Goal: Information Seeking & Learning: Learn about a topic

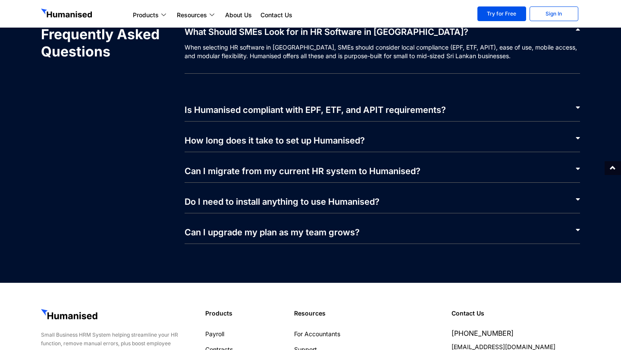
scroll to position [4134, 0]
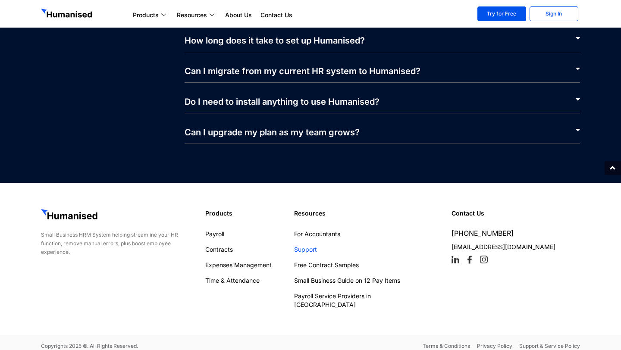
click at [310, 251] on link "Support" at bounding box center [361, 249] width 134 height 9
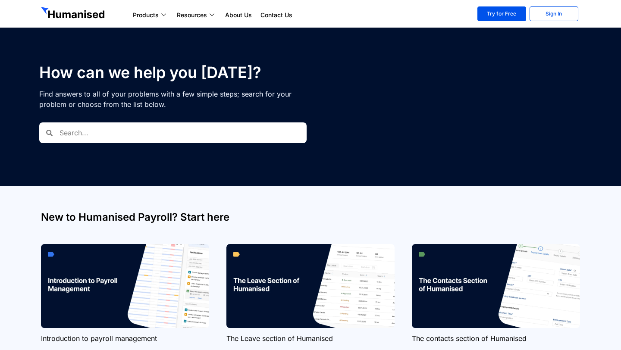
click at [238, 139] on input "search" at bounding box center [179, 132] width 253 height 21
click at [185, 135] on input "search" at bounding box center [179, 132] width 253 height 21
click at [221, 162] on section "How can we help you today? Find answers to all of your problems with a few simp…" at bounding box center [310, 93] width 621 height 186
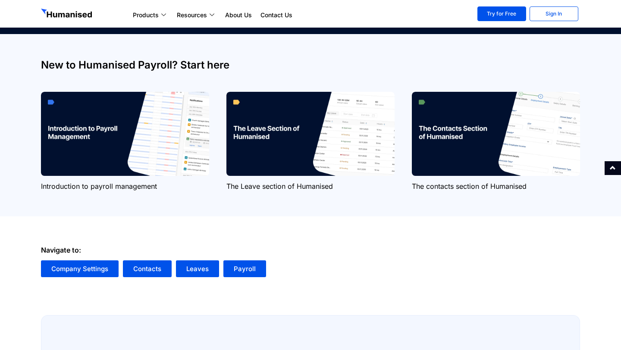
scroll to position [160, 0]
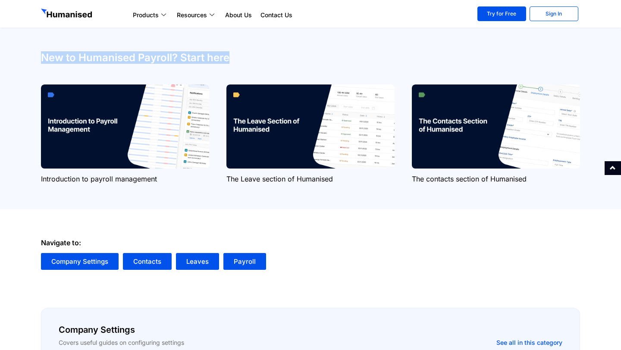
drag, startPoint x: 233, startPoint y: 57, endPoint x: 13, endPoint y: 56, distance: 220.3
click at [13, 56] on section "New to Humanised Payroll? Start here" at bounding box center [310, 47] width 621 height 41
click at [146, 57] on h3 "New to Humanised Payroll? Start here" at bounding box center [310, 58] width 539 height 10
drag, startPoint x: 247, startPoint y: 56, endPoint x: 27, endPoint y: 56, distance: 219.9
click at [26, 56] on section "New to Humanised Payroll? Start here" at bounding box center [310, 47] width 621 height 41
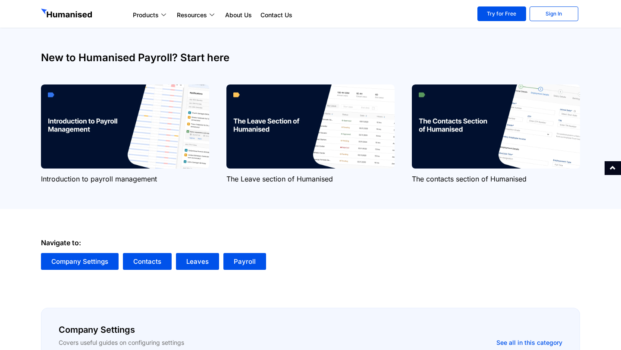
click at [135, 50] on div "New to Humanised Payroll? Start here" at bounding box center [310, 57] width 547 height 19
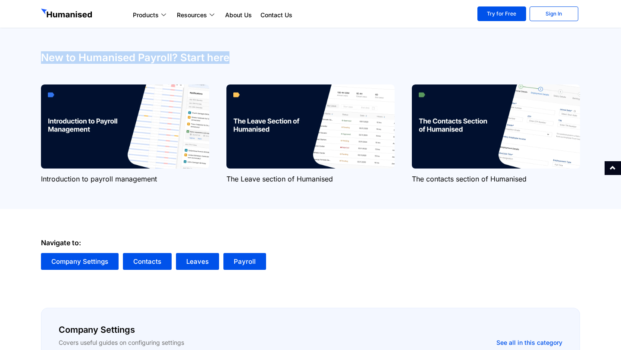
drag, startPoint x: 247, startPoint y: 60, endPoint x: 54, endPoint y: 45, distance: 193.7
click at [54, 45] on section "New to Humanised Payroll? Start here" at bounding box center [310, 47] width 621 height 41
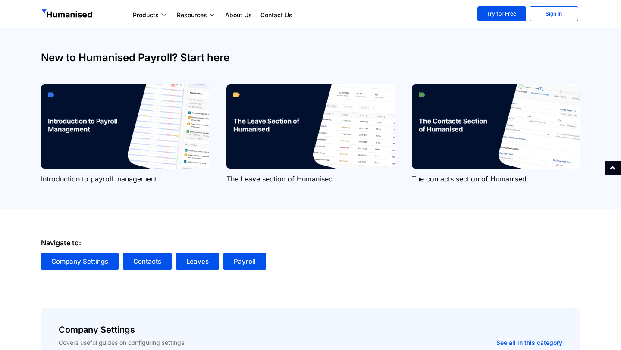
click at [61, 55] on h3 "New to Humanised Payroll? Start here" at bounding box center [310, 58] width 539 height 10
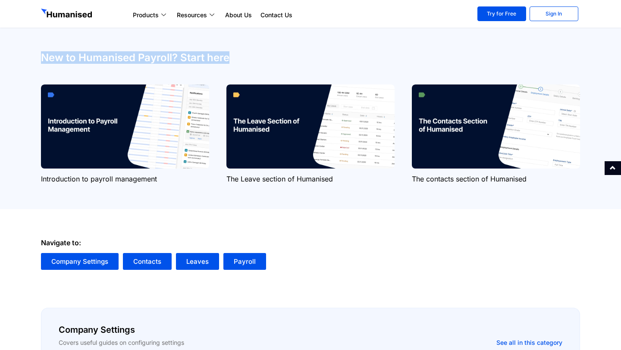
drag, startPoint x: 235, startPoint y: 53, endPoint x: 35, endPoint y: 61, distance: 199.4
click at [35, 61] on section "New to Humanised Payroll? Start here" at bounding box center [310, 47] width 621 height 41
drag, startPoint x: 245, startPoint y: 60, endPoint x: 17, endPoint y: 59, distance: 228.5
click at [17, 59] on section "New to Humanised Payroll? Start here" at bounding box center [310, 47] width 621 height 41
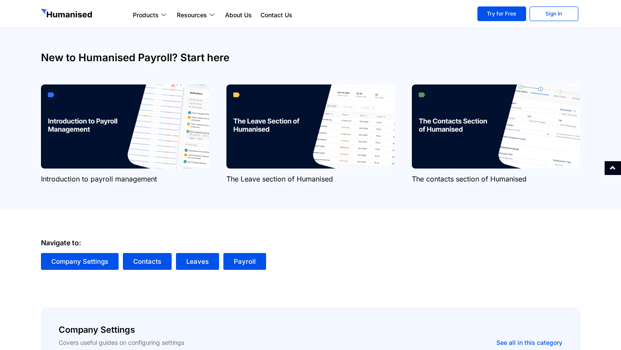
click at [94, 41] on section "New to Humanised Payroll? Start here" at bounding box center [310, 47] width 621 height 41
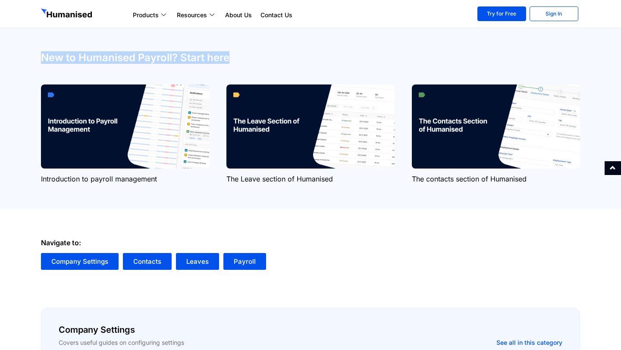
drag, startPoint x: 232, startPoint y: 57, endPoint x: 44, endPoint y: 60, distance: 188.0
click at [44, 60] on h3 "New to Humanised Payroll? Start here" at bounding box center [310, 58] width 539 height 10
click at [94, 58] on h3 "New to Humanised Payroll? Start here" at bounding box center [310, 58] width 539 height 10
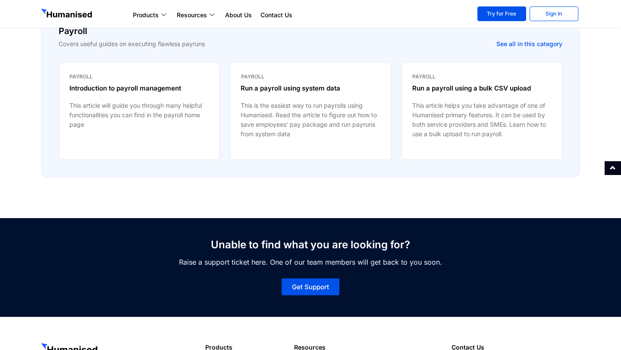
scroll to position [1087, 0]
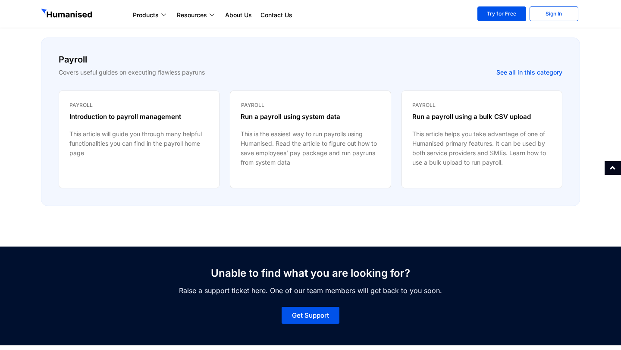
click at [330, 311] on link "Get Support" at bounding box center [311, 315] width 58 height 17
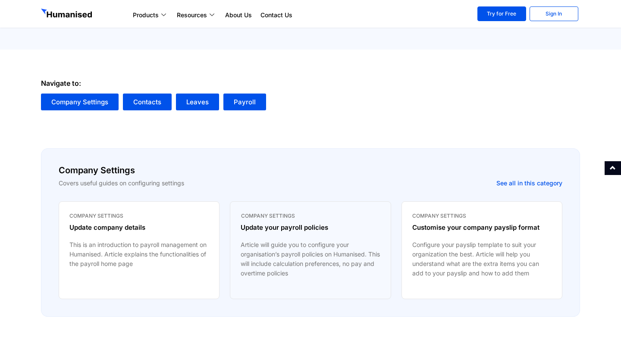
scroll to position [297, 0]
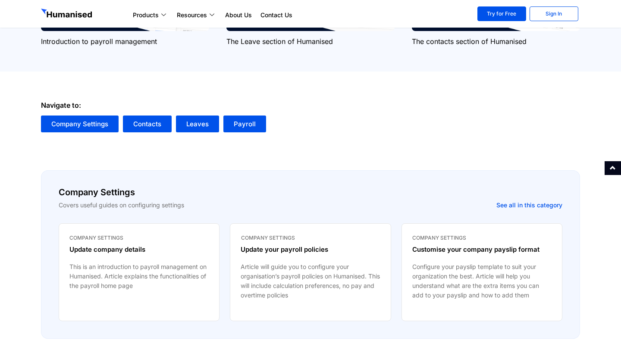
click at [503, 203] on span "See all in this category" at bounding box center [529, 205] width 66 height 10
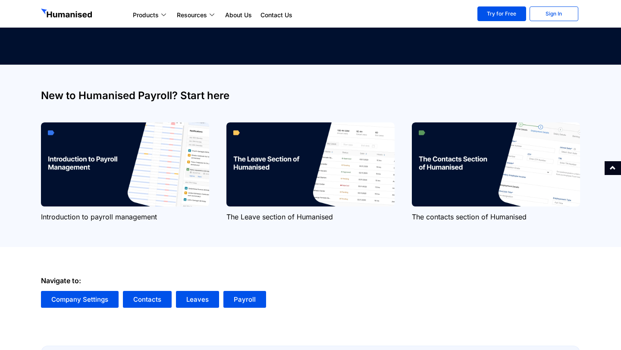
scroll to position [0, 0]
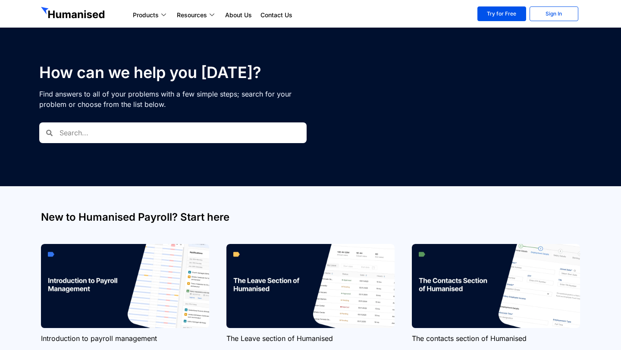
click at [246, 133] on input "search" at bounding box center [179, 132] width 253 height 21
click at [436, 116] on div at bounding box center [489, 104] width 192 height 78
click at [69, 16] on img at bounding box center [74, 14] width 66 height 14
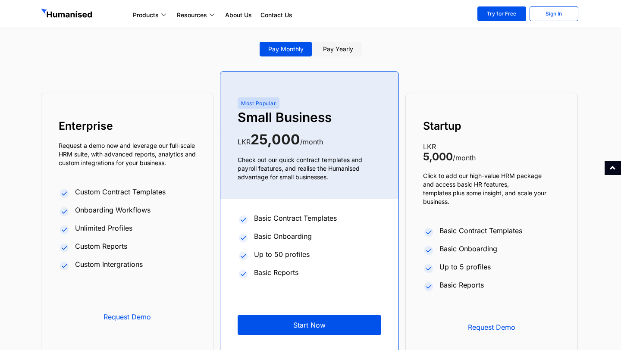
scroll to position [3225, 0]
